Goal: Information Seeking & Learning: Learn about a topic

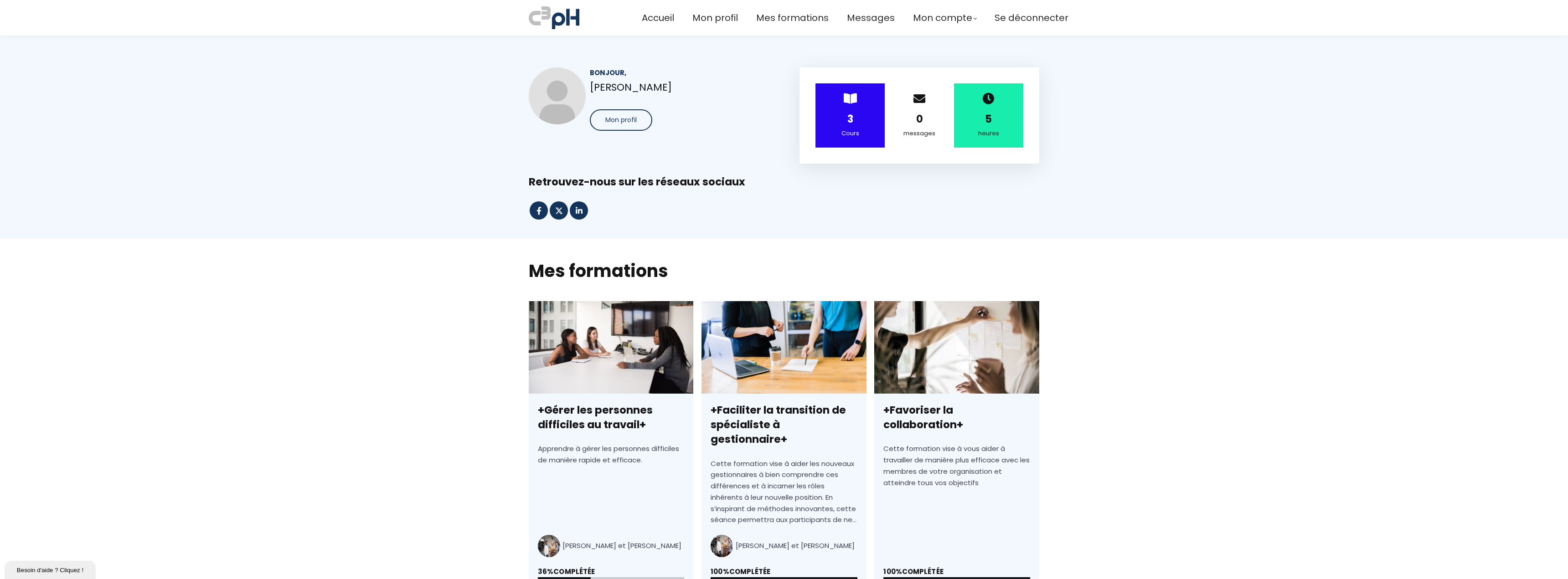
click at [1186, 342] on section "Mes formations tout mon Pas encore inscrit nouveau populaire gratuit auteurs C3…" at bounding box center [784, 446] width 1568 height 417
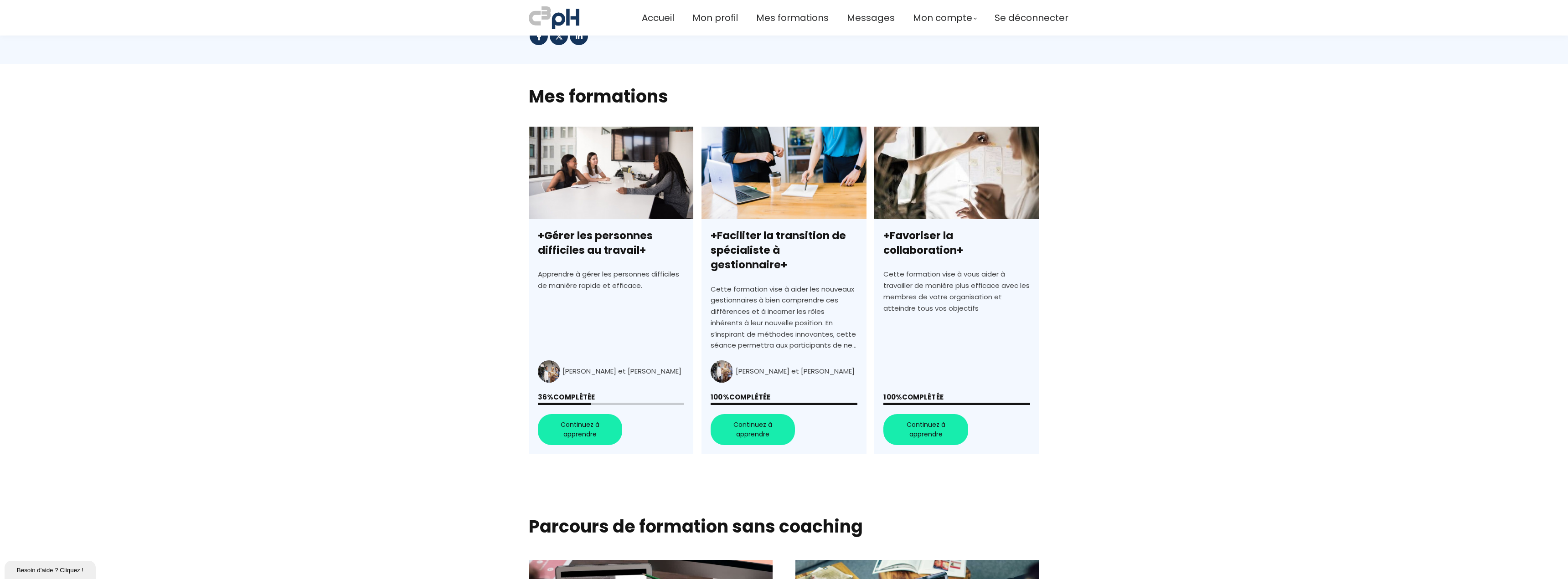
scroll to position [182, 0]
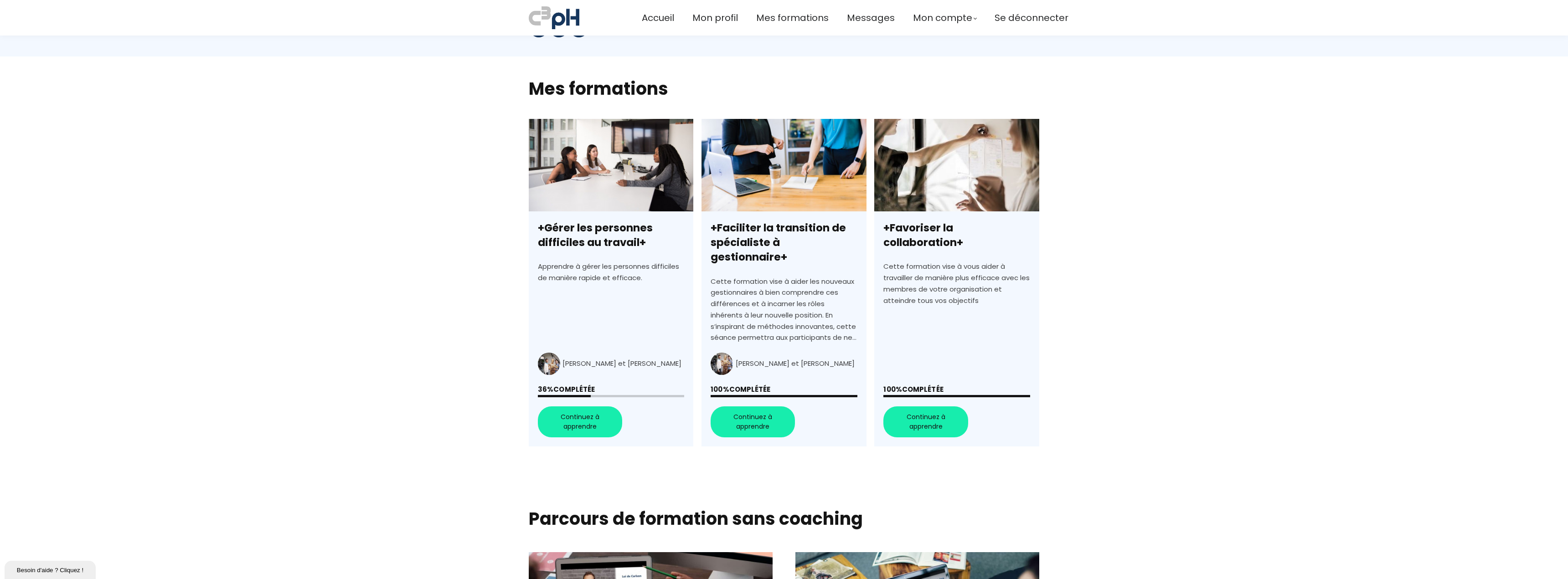
click at [567, 407] on link "+Gérer les personnes difficiles au travail+" at bounding box center [611, 282] width 164 height 327
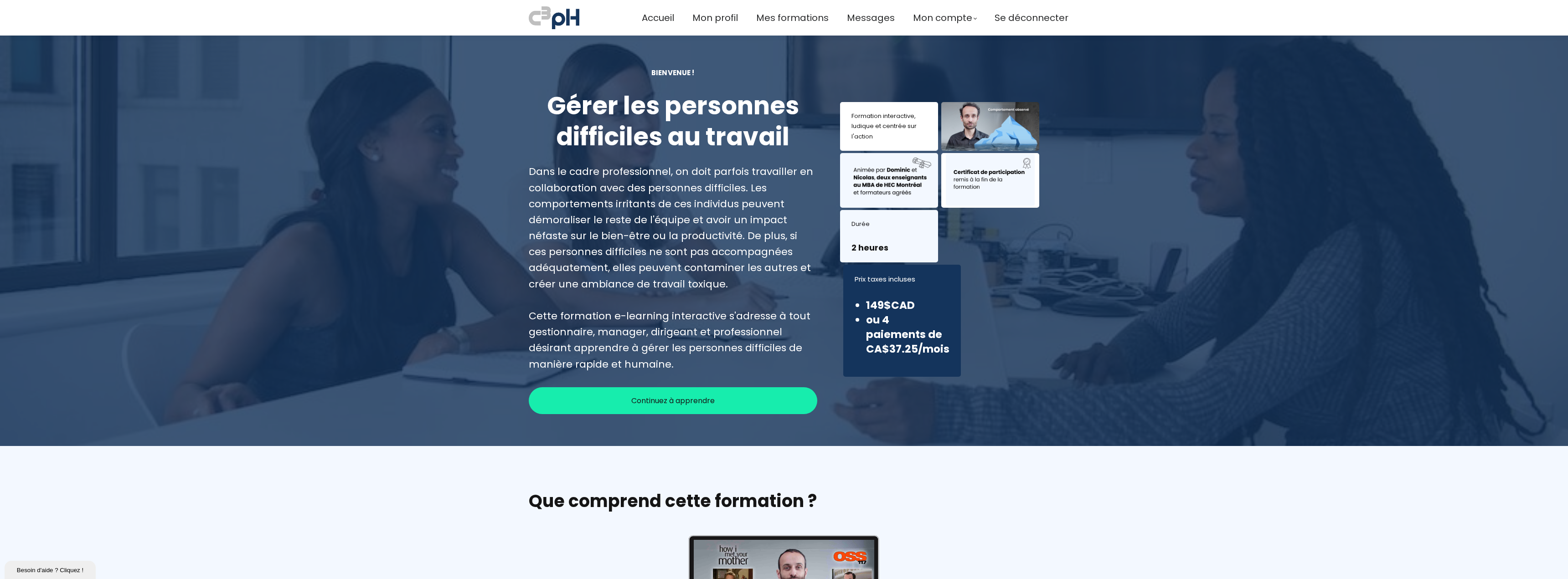
click at [1335, 261] on div at bounding box center [784, 240] width 1568 height 411
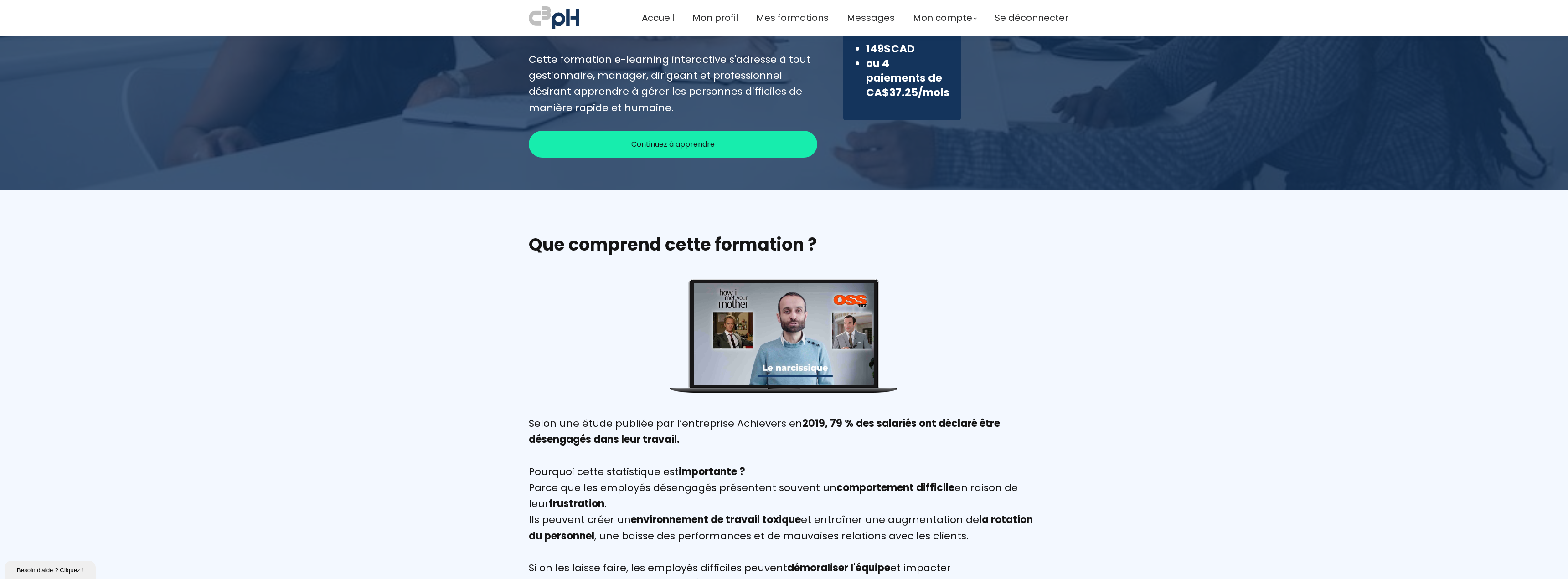
scroll to position [246, 0]
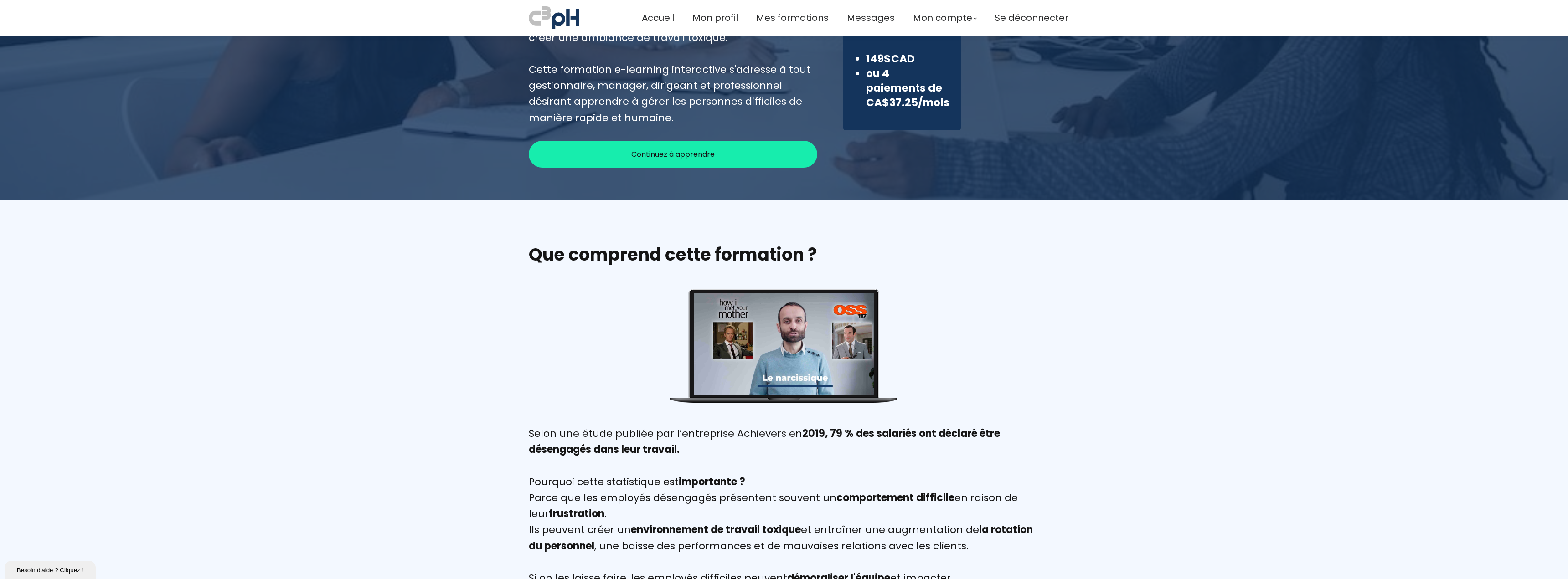
click at [749, 153] on div "Continuez à apprendre" at bounding box center [673, 154] width 289 height 27
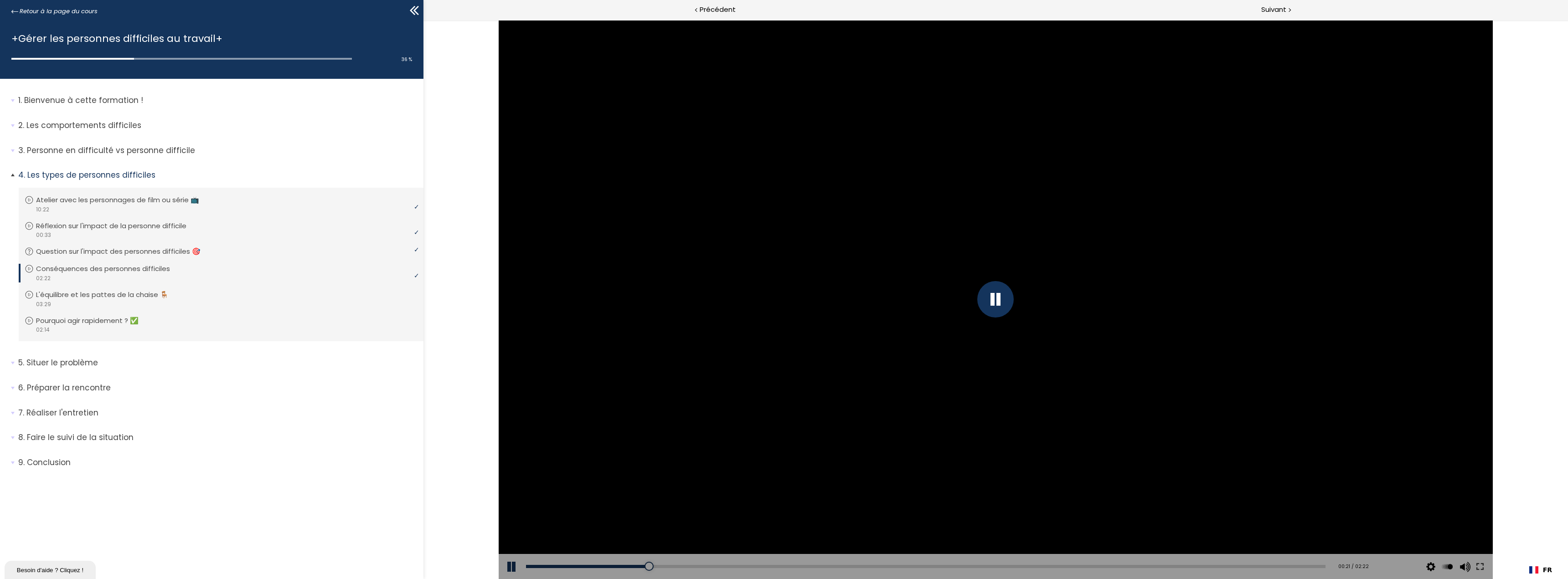
click at [195, 275] on div "video 02:22" at bounding box center [220, 278] width 391 height 9
click at [517, 566] on button at bounding box center [511, 567] width 27 height 26
click at [494, 558] on div "Click for sound @keyframes VOLUME_SMALL_WAVE_FLASH { 0% { opacity: 0; } 33% { o…" at bounding box center [995, 299] width 1144 height 559
click at [514, 569] on button at bounding box center [511, 567] width 27 height 26
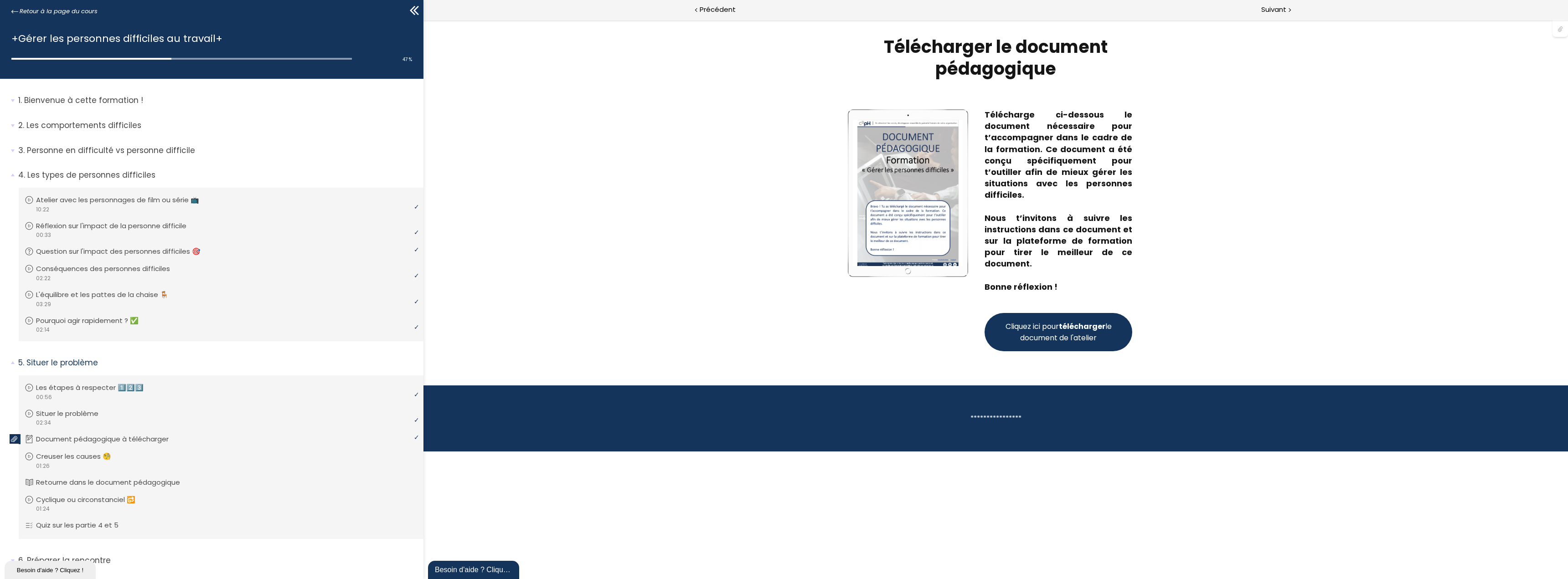
click at [1052, 325] on span "Cliquez ici pour télécharger le document de l'atelier" at bounding box center [1058, 331] width 110 height 23
click at [1276, 7] on span "Suivant" at bounding box center [1273, 10] width 25 height 12
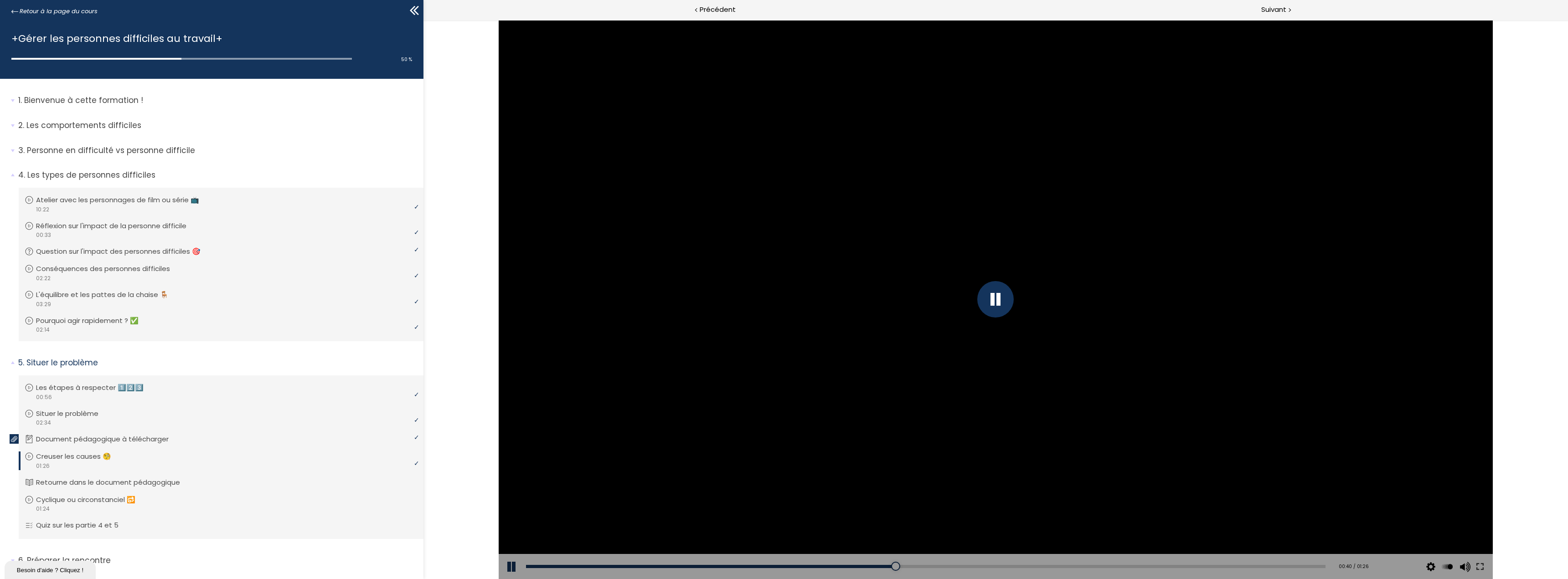
click at [995, 290] on div at bounding box center [995, 299] width 37 height 36
click at [113, 440] on p "Document pédagogique à télécharger" at bounding box center [111, 439] width 146 height 10
click at [107, 454] on p "Creuser les causes 🧐" at bounding box center [83, 456] width 89 height 10
click at [992, 304] on div at bounding box center [995, 299] width 37 height 36
click at [1004, 302] on div at bounding box center [995, 299] width 37 height 36
